Goal: Information Seeking & Learning: Check status

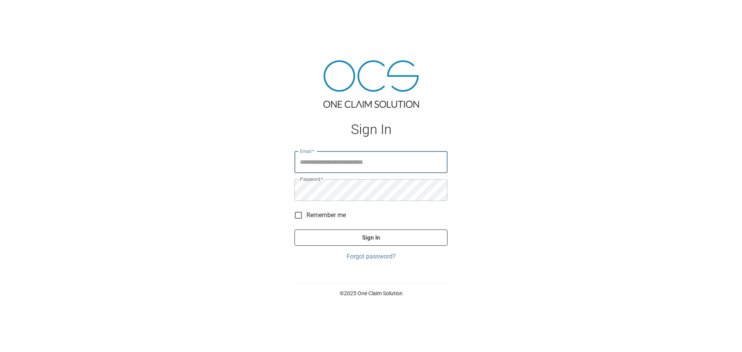
type input "**********"
click at [375, 239] on button "Sign In" at bounding box center [371, 238] width 153 height 16
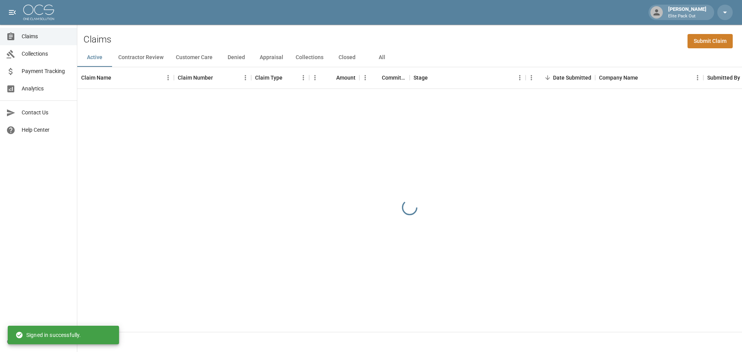
click at [383, 56] on button "All" at bounding box center [382, 57] width 35 height 19
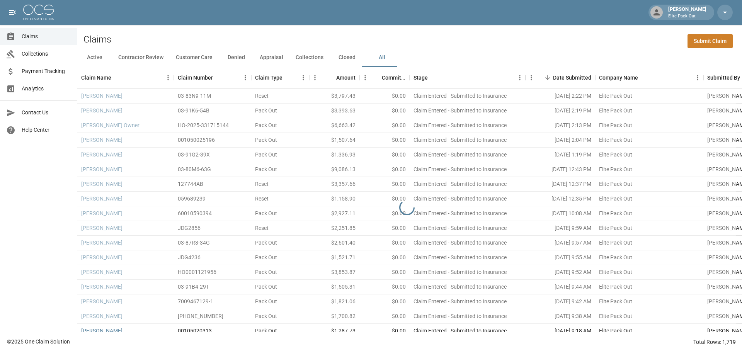
click at [527, 40] on div "Claims Submit Claim" at bounding box center [409, 37] width 665 height 24
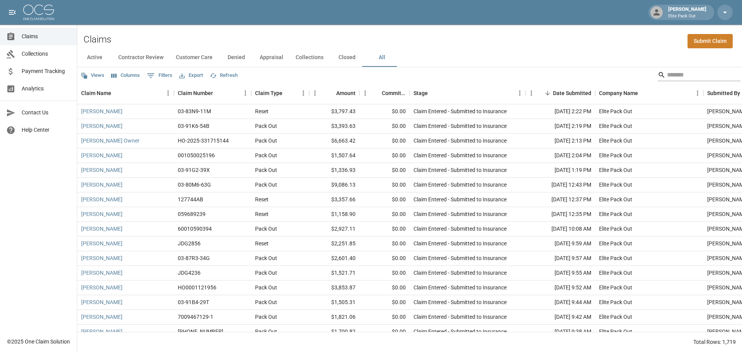
click at [675, 70] on input "Search" at bounding box center [698, 75] width 62 height 12
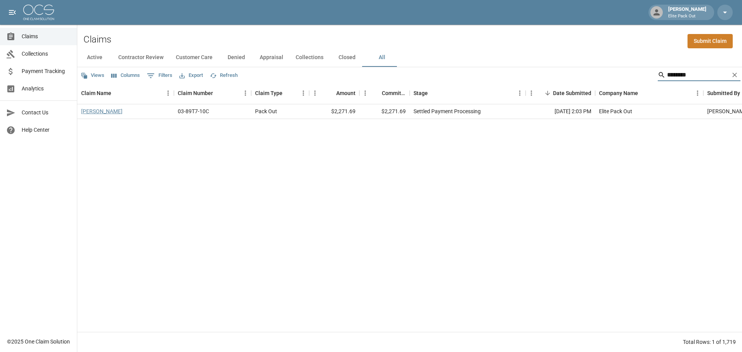
type input "********"
click at [117, 109] on link "[PERSON_NAME]" at bounding box center [101, 112] width 41 height 8
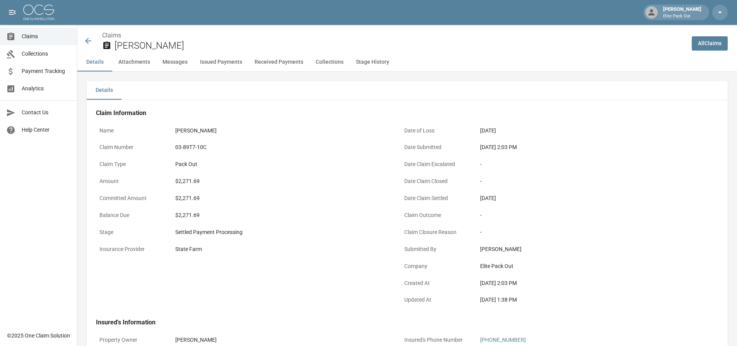
click at [191, 181] on div "$2,271.69" at bounding box center [281, 181] width 213 height 8
copy div "2,271.69"
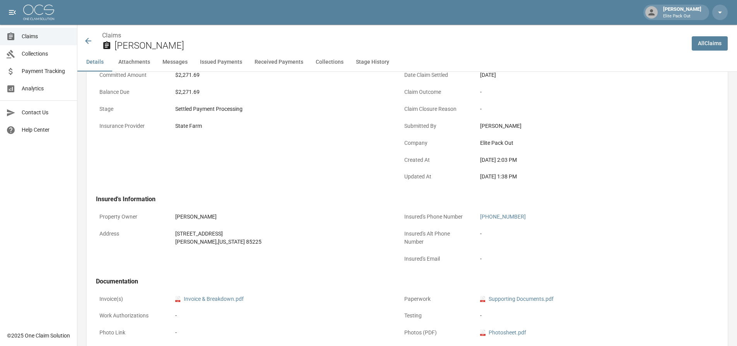
scroll to position [155, 0]
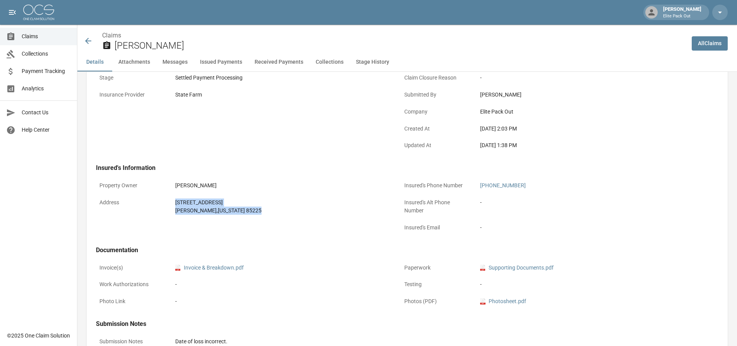
drag, startPoint x: 172, startPoint y: 204, endPoint x: 254, endPoint y: 221, distance: 84.5
click at [254, 221] on div "Property Owner [PERSON_NAME] Address [STREET_ADDRESS][US_STATE]" at bounding box center [239, 203] width 305 height 68
copy div "[STREET_ADDRESS][US_STATE]"
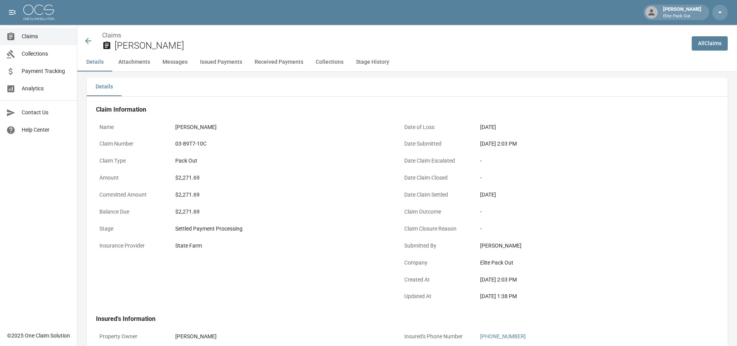
scroll to position [0, 0]
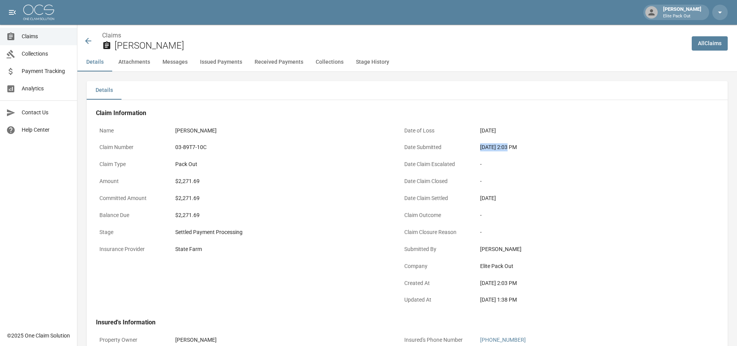
drag, startPoint x: 481, startPoint y: 146, endPoint x: 507, endPoint y: 148, distance: 25.6
click at [507, 148] on div "[DATE] 2:03 PM" at bounding box center [586, 147] width 213 height 8
copy div "[DATE]"
click at [194, 147] on div "03-89T7-10C" at bounding box center [281, 147] width 213 height 8
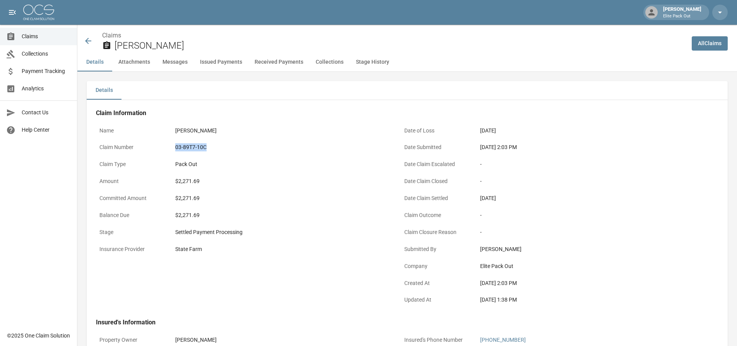
click at [194, 147] on div "03-89T7-10C" at bounding box center [281, 147] width 213 height 8
copy div "03-89T7-10C"
click at [54, 77] on link "Payment Tracking" at bounding box center [38, 71] width 77 height 17
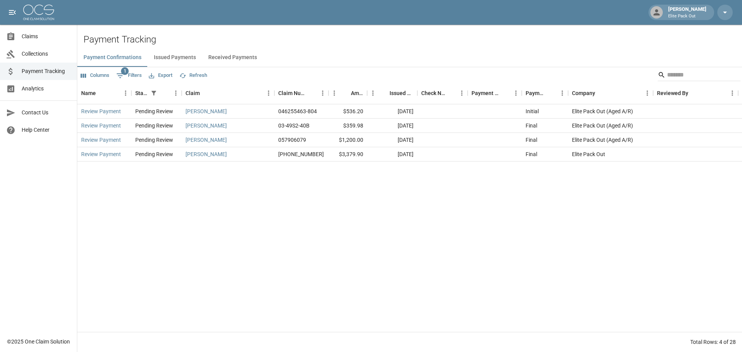
click at [33, 35] on span "Claims" at bounding box center [46, 36] width 49 height 8
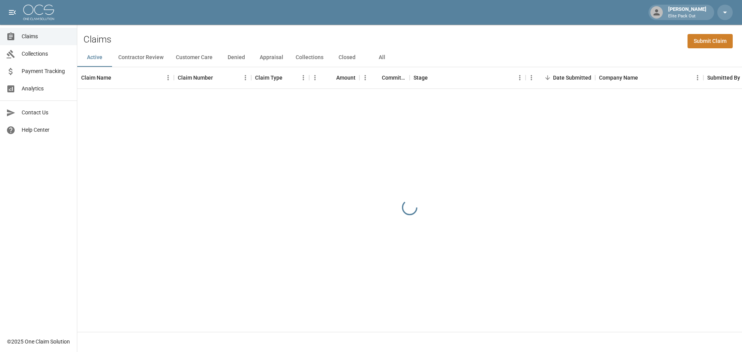
click at [382, 58] on button "All" at bounding box center [382, 57] width 35 height 19
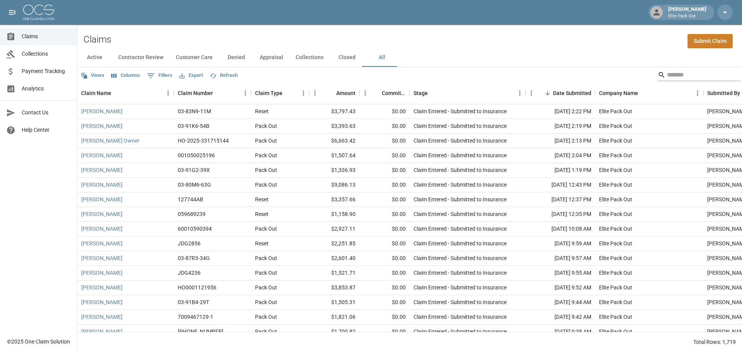
click at [670, 73] on input "Search" at bounding box center [698, 75] width 62 height 12
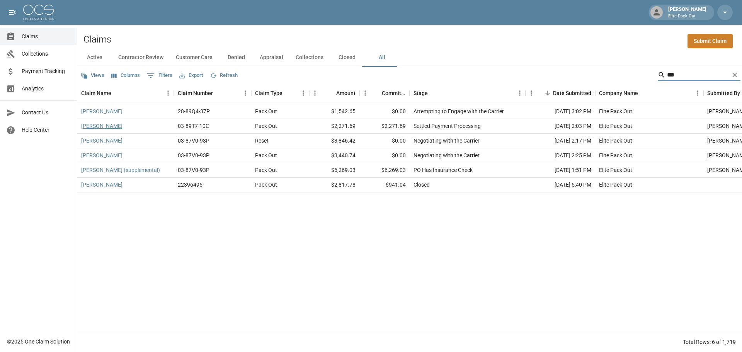
type input "***"
click at [111, 127] on link "[PERSON_NAME]" at bounding box center [101, 126] width 41 height 8
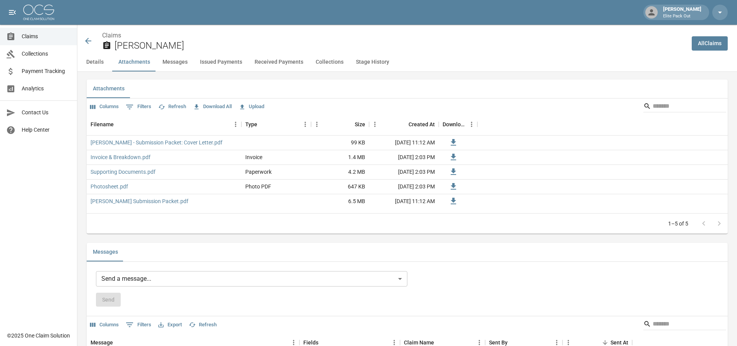
scroll to position [541, 0]
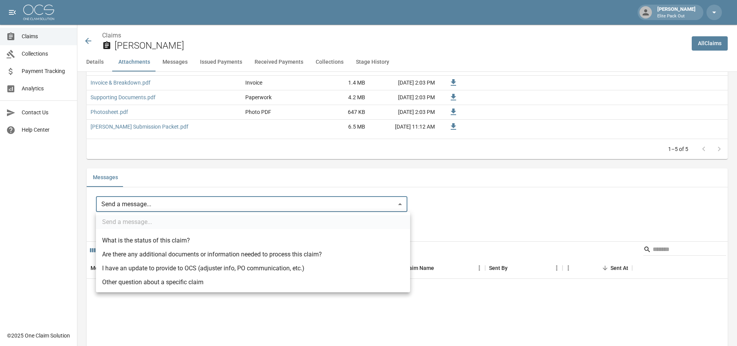
click at [390, 208] on body "[PERSON_NAME] Elite Pack Out Claims Collections Payment Tracking Analytics Cont…" at bounding box center [368, 250] width 737 height 1582
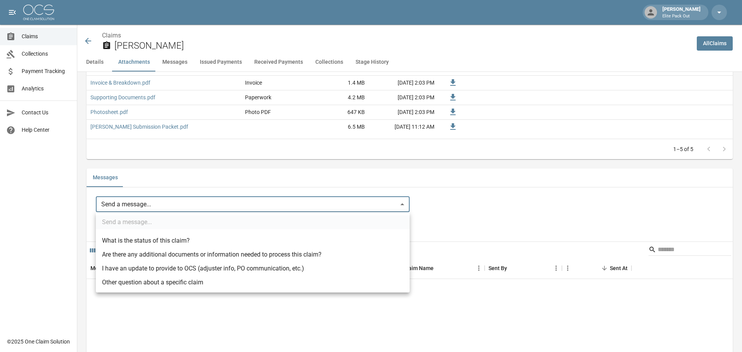
click at [36, 38] on div at bounding box center [371, 176] width 742 height 352
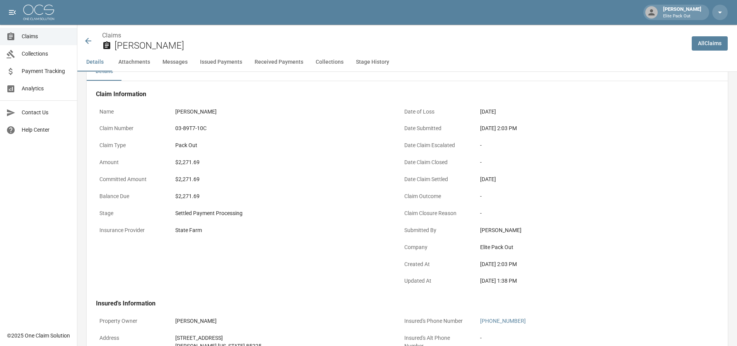
scroll to position [0, 0]
